Goal: Use online tool/utility: Use online tool/utility

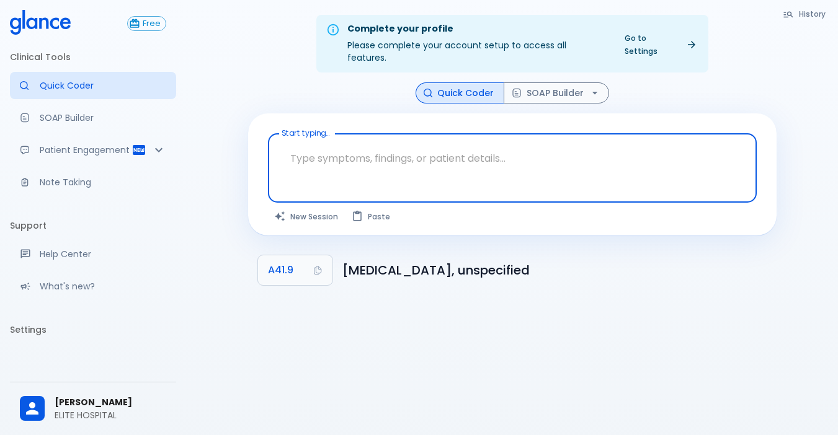
click at [346, 152] on textarea at bounding box center [512, 158] width 471 height 39
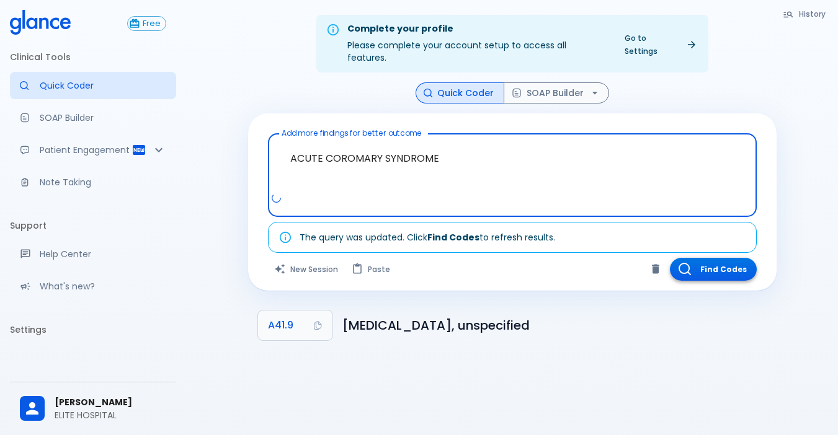
type textarea "ACUTE COROMARY SYNDROME"
click at [736, 263] on button "Find Codes" at bounding box center [713, 269] width 87 height 23
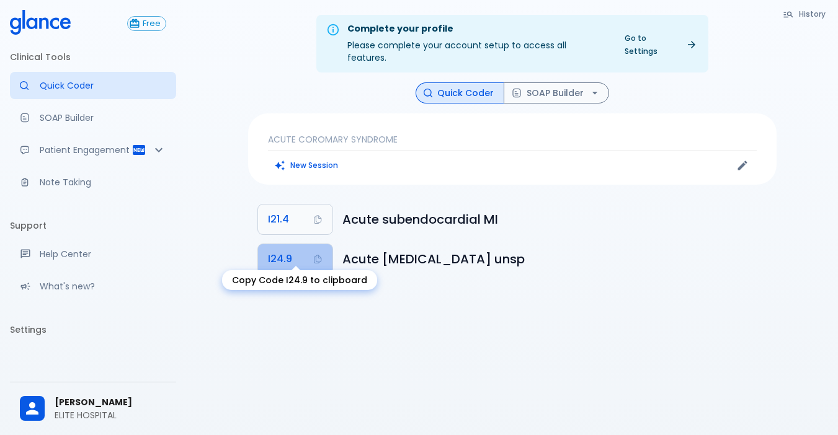
click at [314, 256] on icon "Copy Code I24.9 to clipboard" at bounding box center [317, 260] width 7 height 9
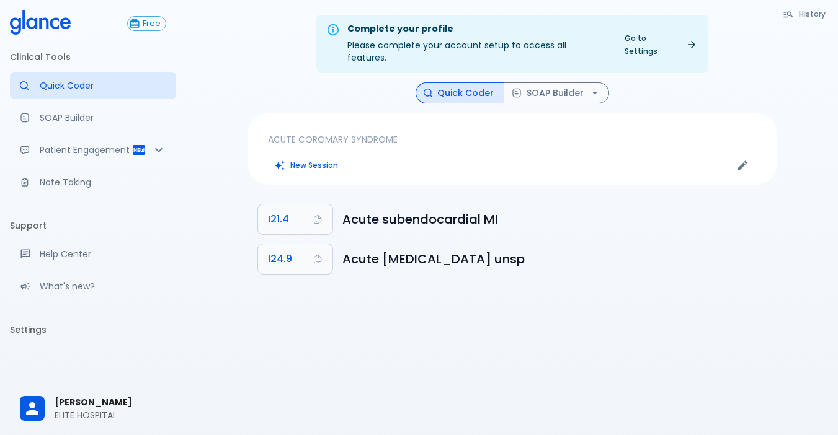
click at [364, 133] on p "ACUTE COROMARY SYNDROME" at bounding box center [512, 139] width 489 height 12
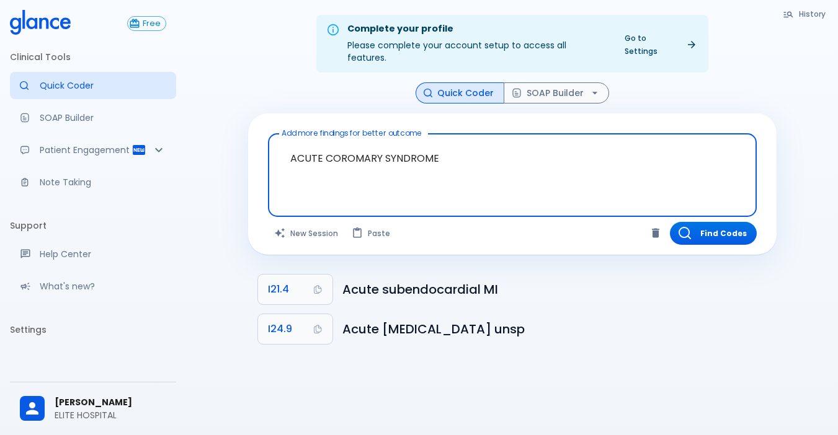
drag, startPoint x: 463, startPoint y: 154, endPoint x: 0, endPoint y: 181, distance: 464.2
click at [0, 181] on div "Free Clinical Tools Quick Coder SOAP Builder Patient Engagement Note Taking Sup…" at bounding box center [419, 232] width 838 height 465
drag, startPoint x: 454, startPoint y: 140, endPoint x: 241, endPoint y: 118, distance: 213.9
click at [241, 118] on div "History Quick Coder SOAP Builder Add more findings for better outcome ACUTE COR…" at bounding box center [512, 219] width 558 height 272
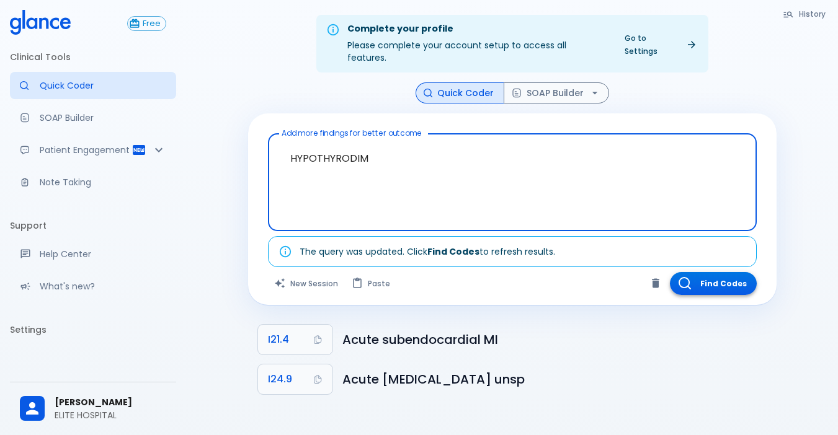
type textarea "HYPOTHYRODIM"
click at [734, 274] on button "Find Codes" at bounding box center [713, 283] width 87 height 23
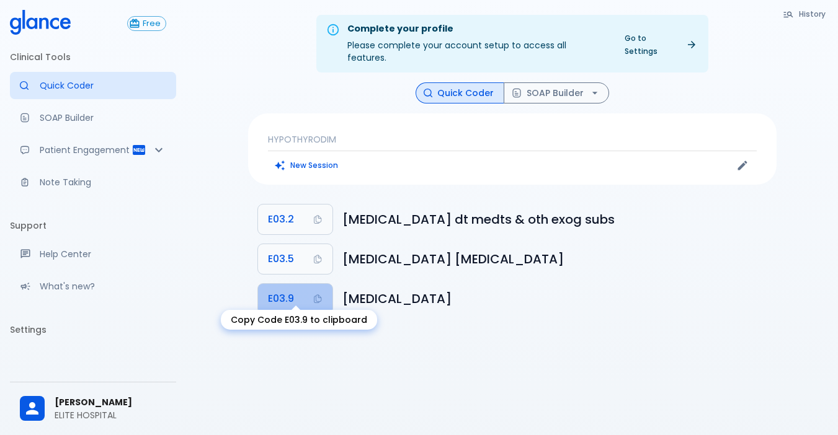
click at [315, 284] on button "E03.9" at bounding box center [295, 299] width 74 height 30
